Goal: Information Seeking & Learning: Learn about a topic

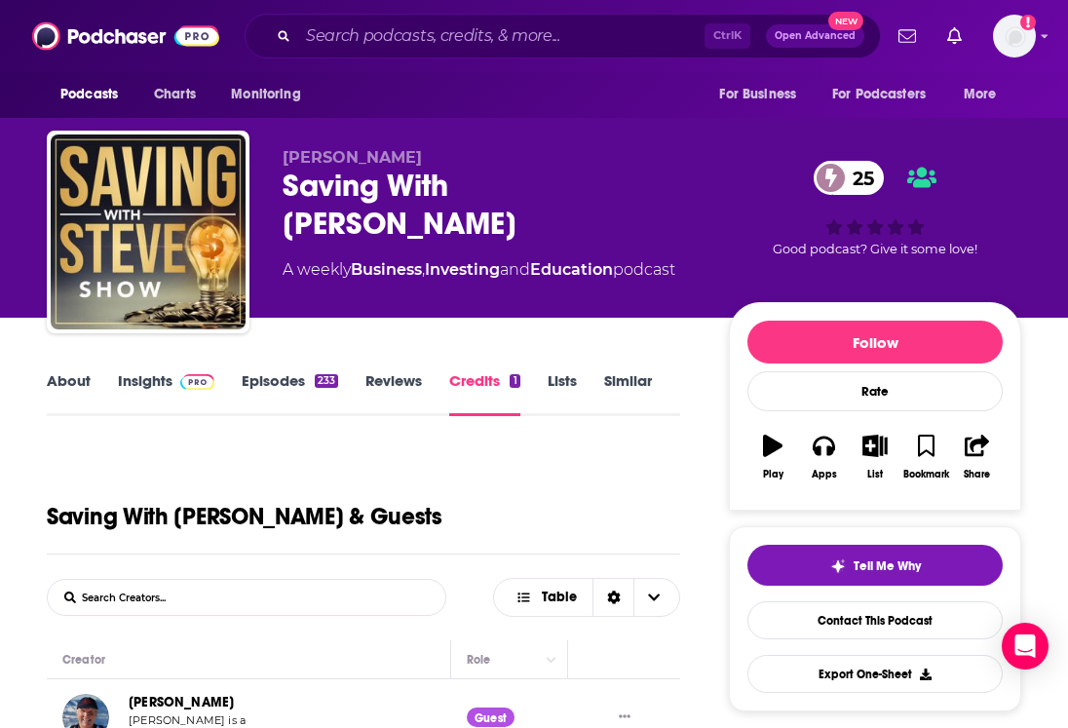
click at [74, 376] on link "About" at bounding box center [69, 393] width 44 height 45
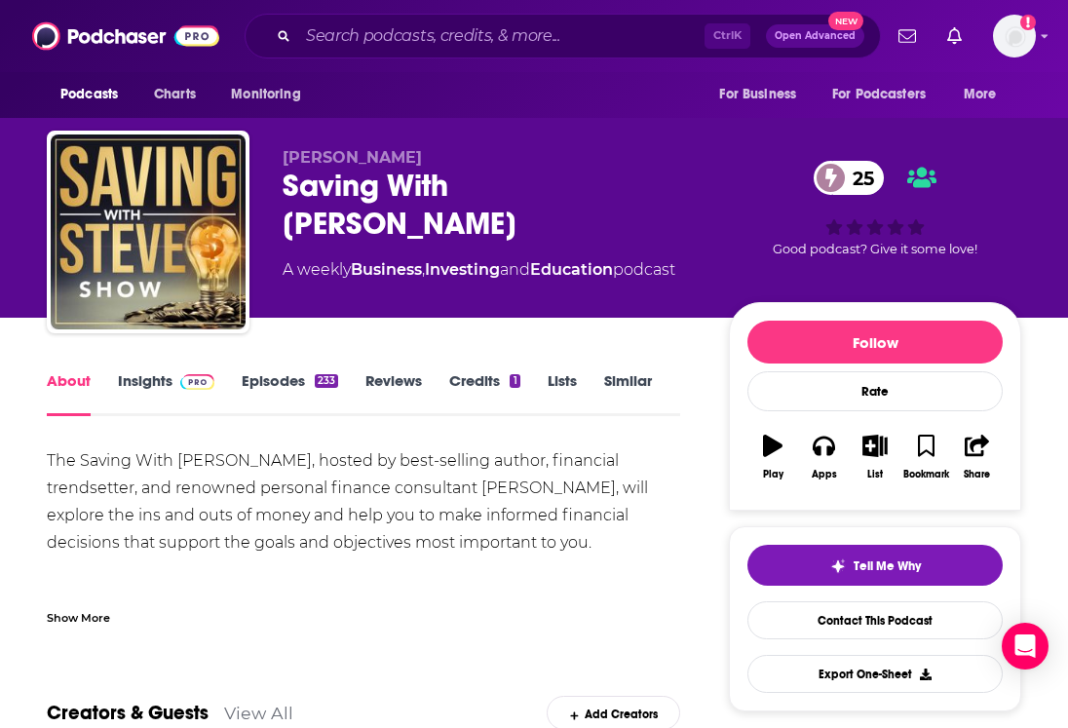
click at [173, 386] on span at bounding box center [193, 380] width 42 height 19
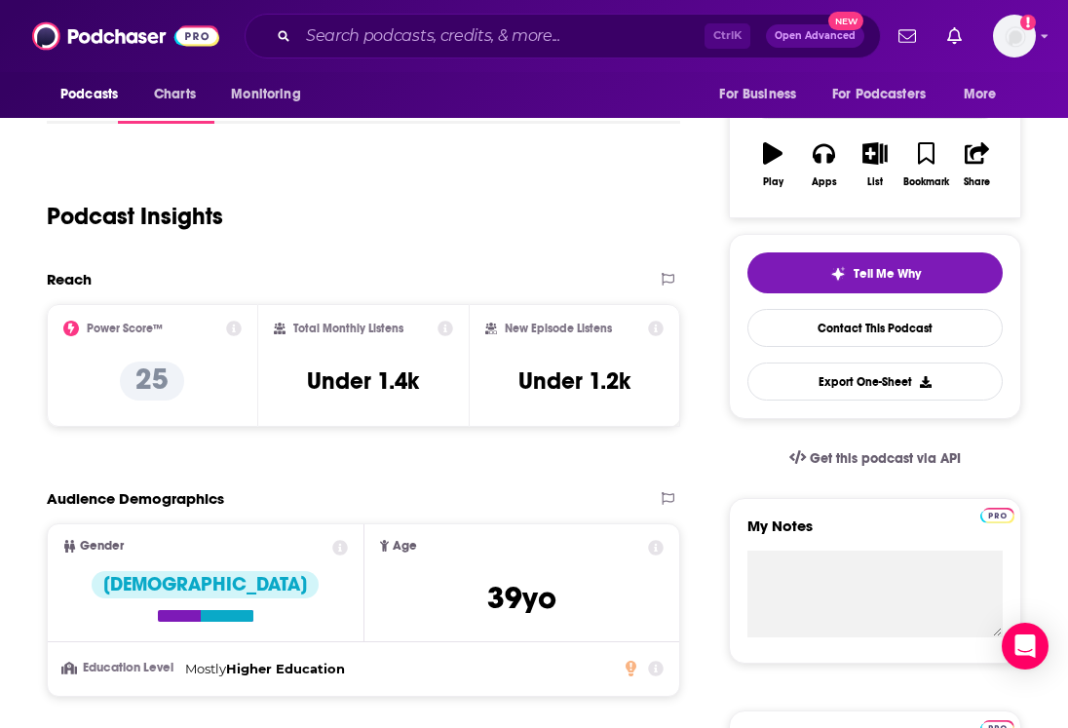
scroll to position [390, 0]
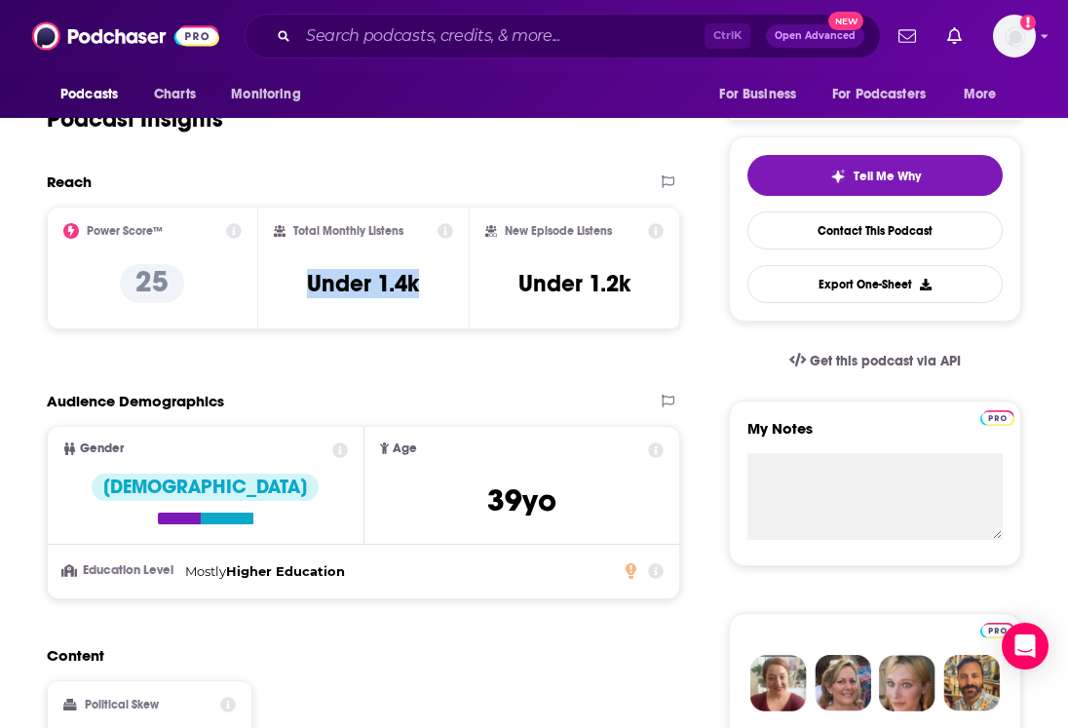
drag, startPoint x: 291, startPoint y: 295, endPoint x: 437, endPoint y: 294, distance: 145.2
click at [437, 294] on div "Total Monthly Listens Under 1.4k" at bounding box center [364, 268] width 180 height 90
copy h3 "Under 1.4k"
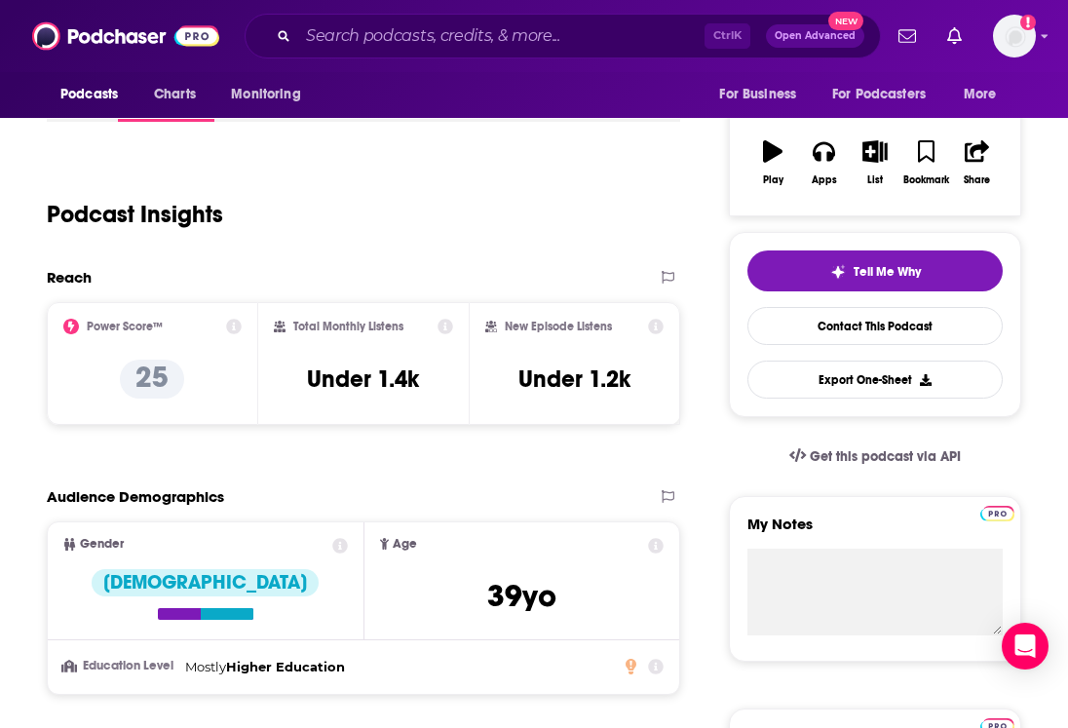
scroll to position [97, 0]
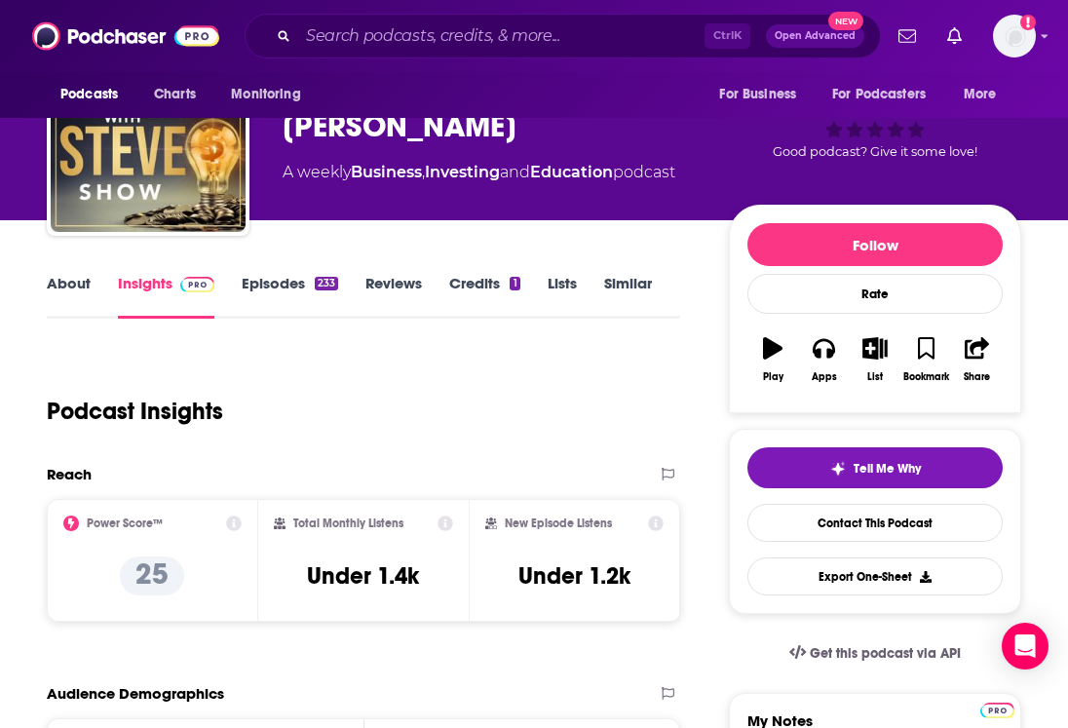
click at [616, 282] on link "Similar" at bounding box center [628, 296] width 48 height 45
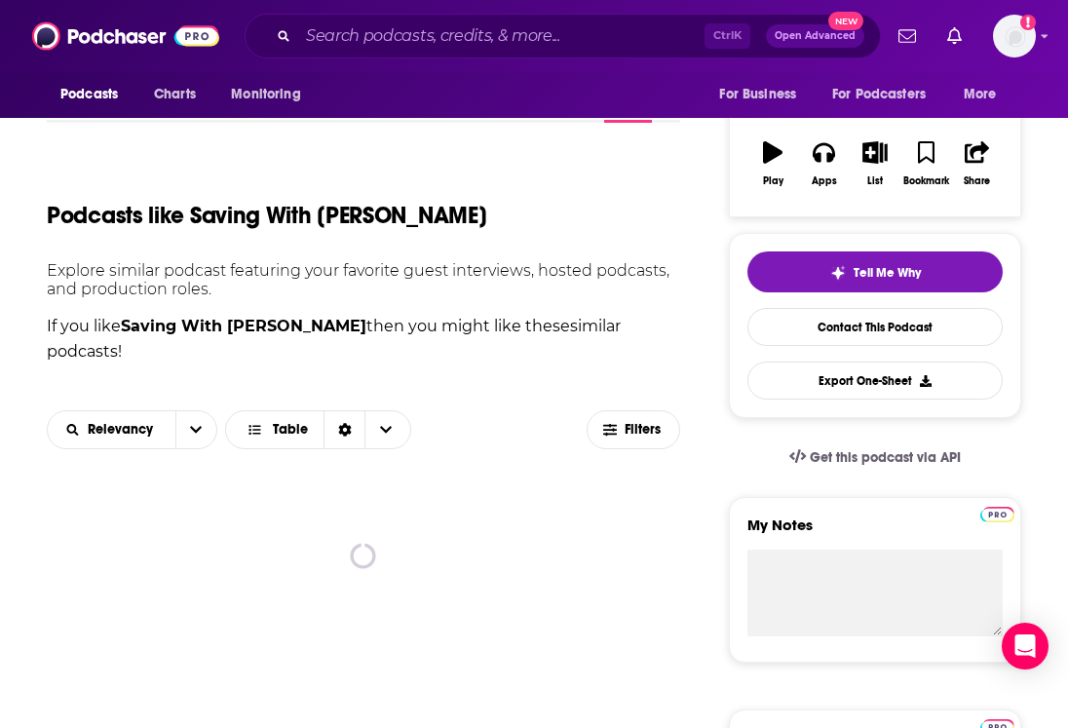
scroll to position [487, 0]
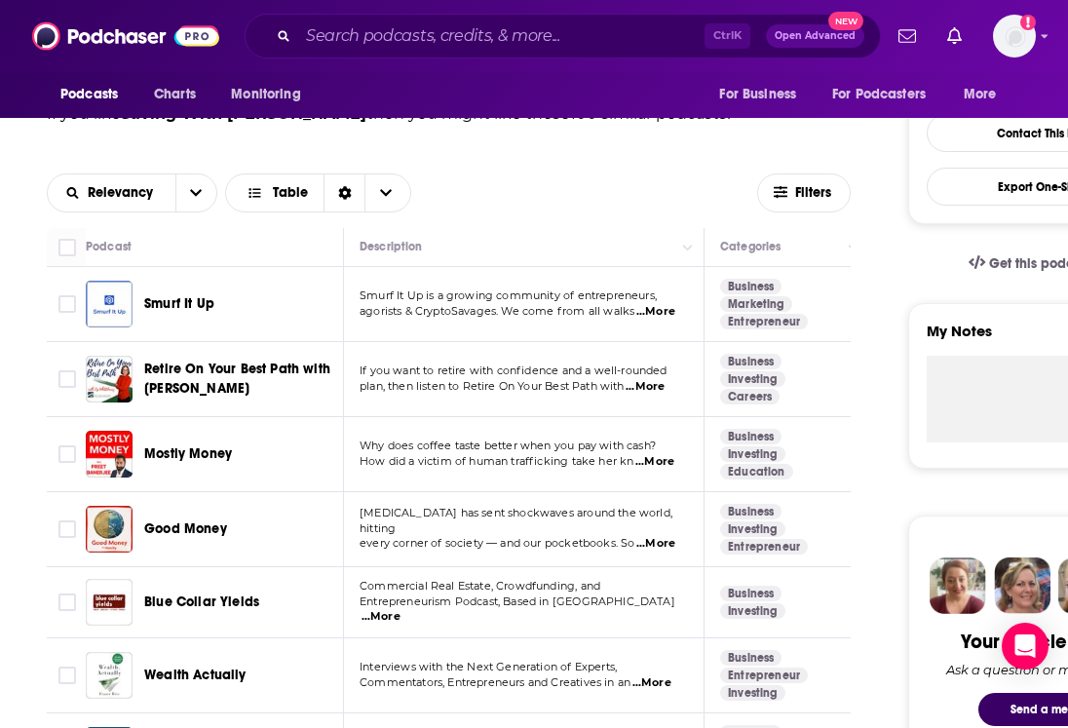
click at [669, 173] on div "Relevancy Table" at bounding box center [402, 192] width 710 height 39
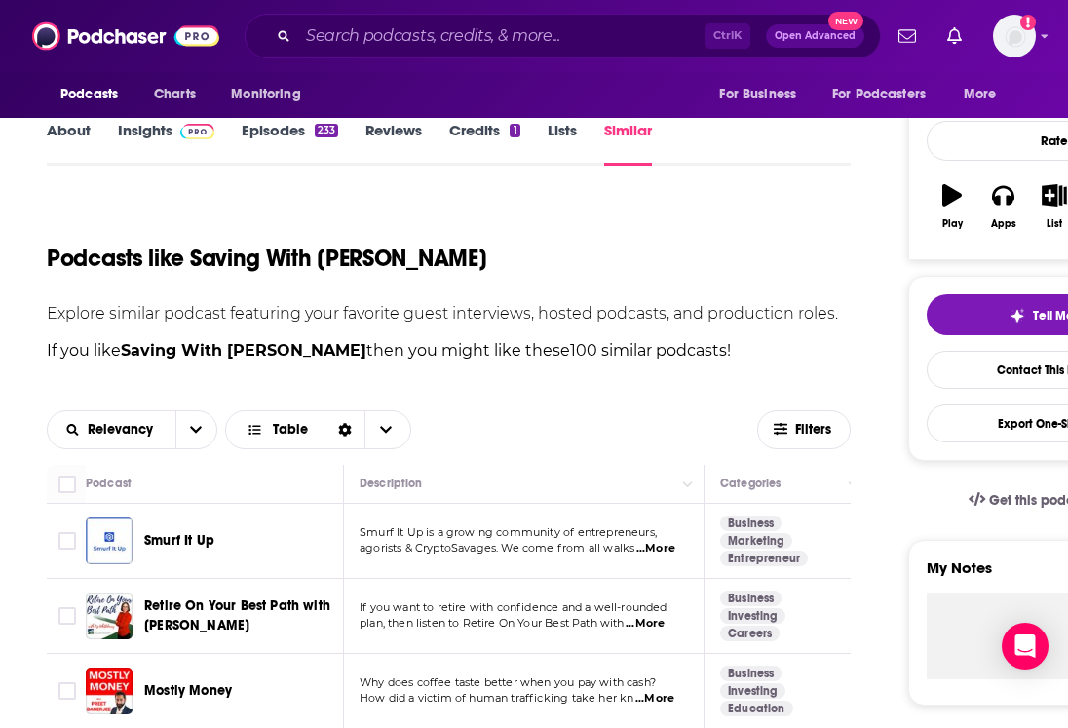
scroll to position [0, 0]
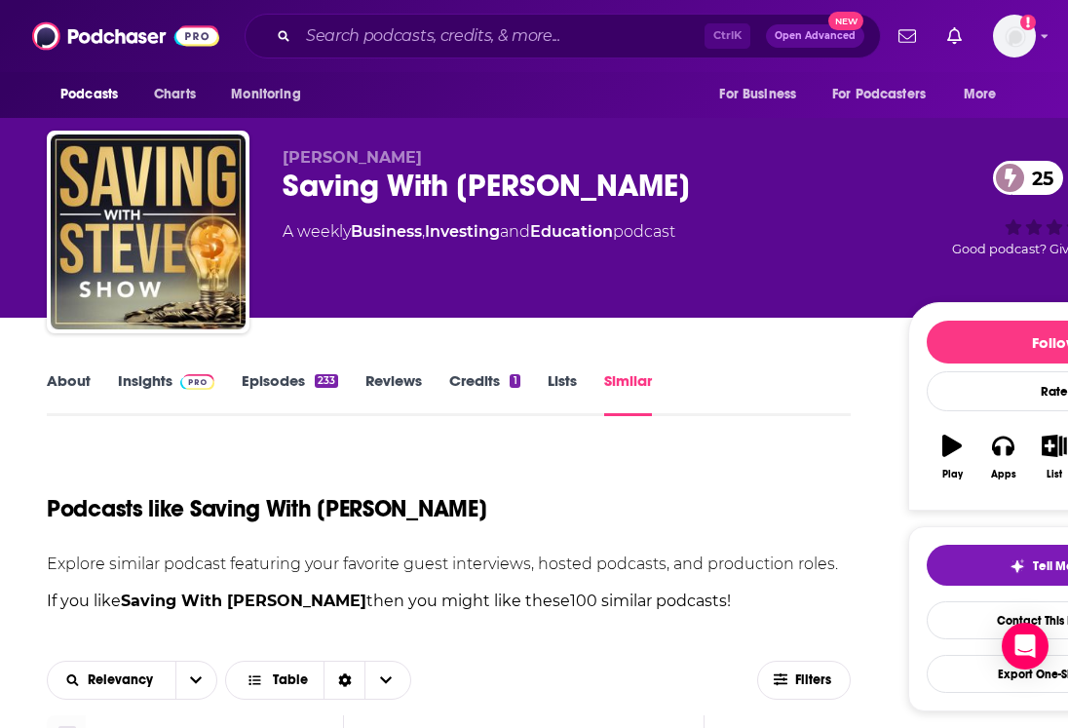
click at [249, 395] on link "Episodes 233" at bounding box center [290, 393] width 96 height 45
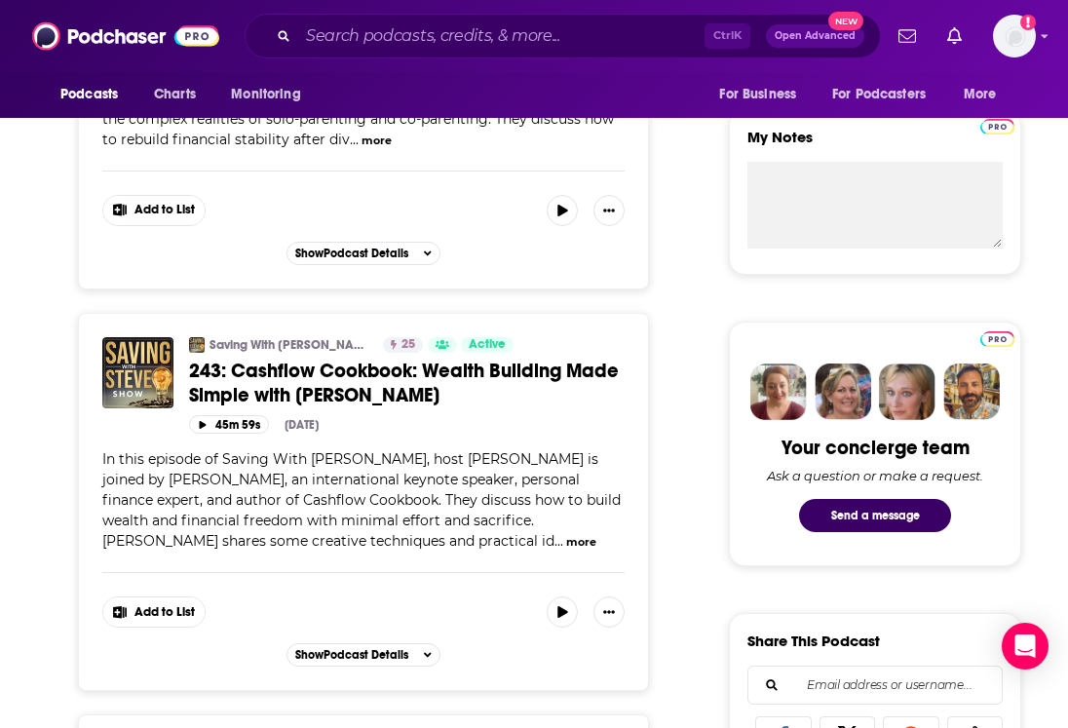
scroll to position [682, 0]
